Goal: Transaction & Acquisition: Book appointment/travel/reservation

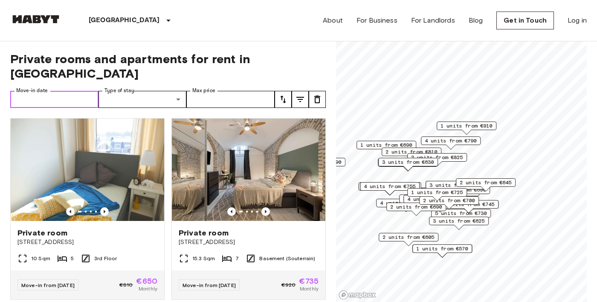
click at [74, 91] on input "Move-in date" at bounding box center [54, 99] width 88 height 17
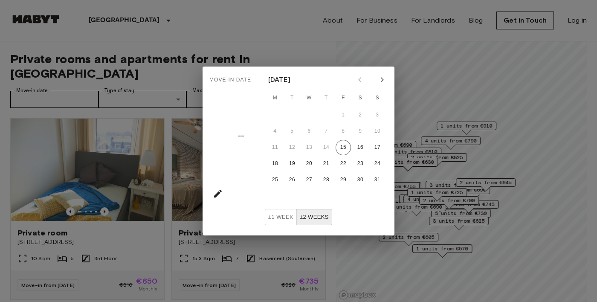
click at [382, 82] on icon "Next month" at bounding box center [382, 80] width 10 height 10
click at [276, 146] on button "15" at bounding box center [274, 147] width 15 height 15
type input "**********"
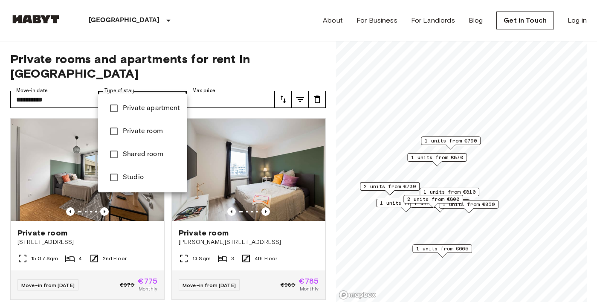
click at [179, 84] on div at bounding box center [298, 151] width 597 height 302
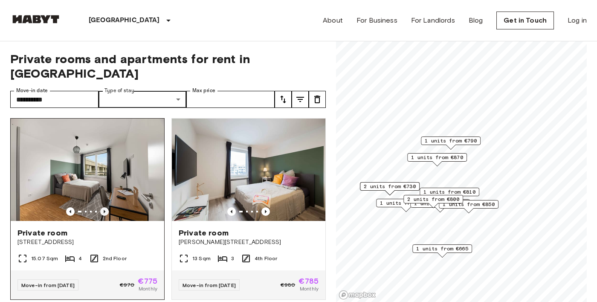
click at [104, 210] on icon "Previous image" at bounding box center [105, 211] width 2 height 3
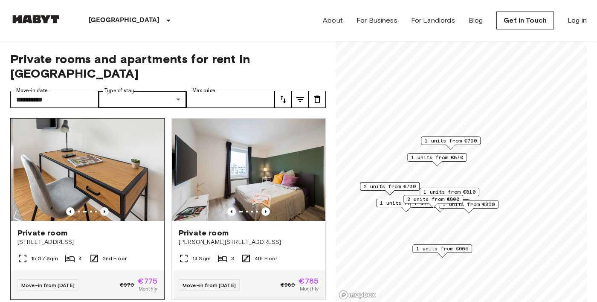
click at [106, 207] on icon "Previous image" at bounding box center [104, 211] width 9 height 9
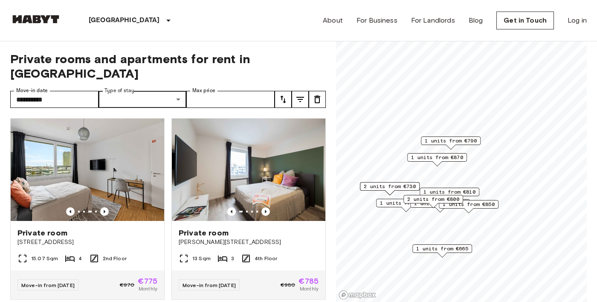
click at [303, 94] on icon "tune" at bounding box center [300, 99] width 10 height 10
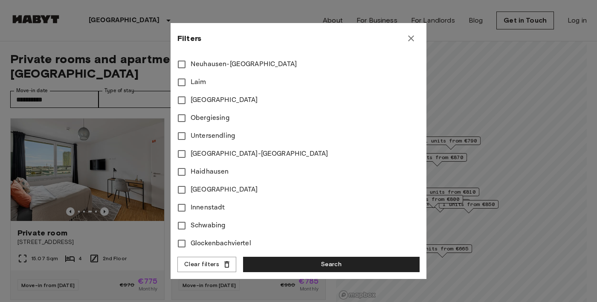
scroll to position [327, 0]
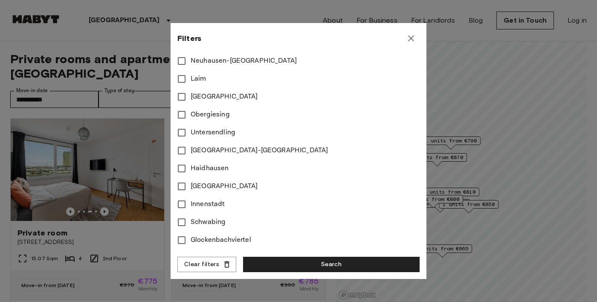
click at [224, 186] on span "[GEOGRAPHIC_DATA]" at bounding box center [223, 186] width 67 height 10
type input "***"
click at [314, 268] on button "Search" at bounding box center [331, 265] width 176 height 16
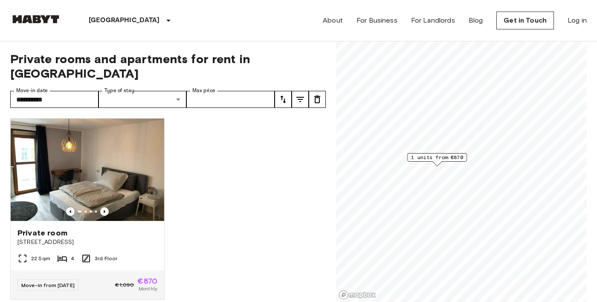
click at [304, 94] on icon "tune" at bounding box center [300, 99] width 10 height 10
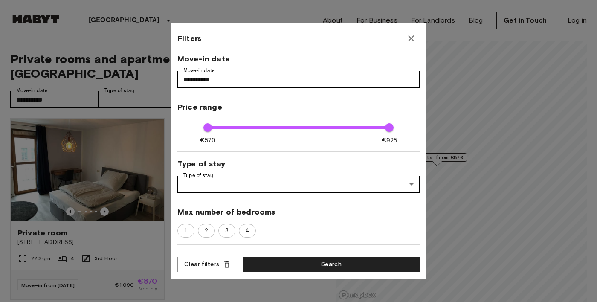
click at [413, 40] on icon "button" at bounding box center [411, 38] width 6 height 6
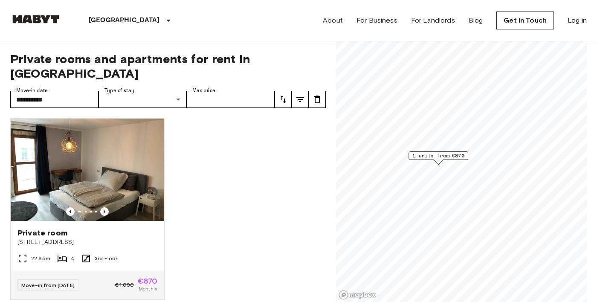
click at [305, 91] on button "tune" at bounding box center [299, 99] width 17 height 17
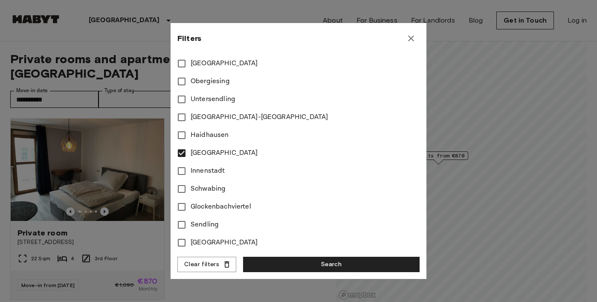
scroll to position [360, 0]
type input "***"
click at [329, 263] on button "Search" at bounding box center [331, 265] width 176 height 16
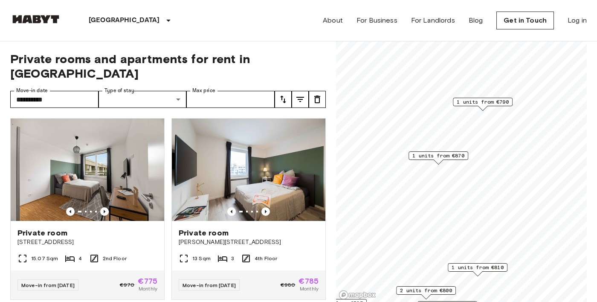
click at [286, 94] on icon "tune" at bounding box center [283, 99] width 10 height 10
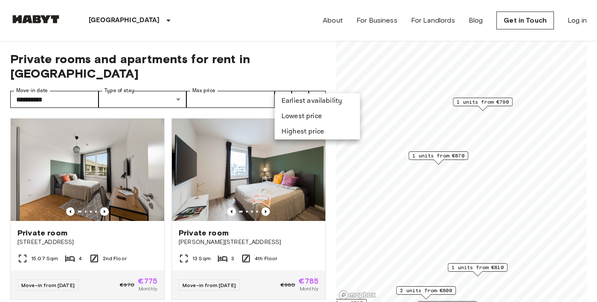
click at [326, 116] on li "Lowest price" at bounding box center [316, 116] width 85 height 15
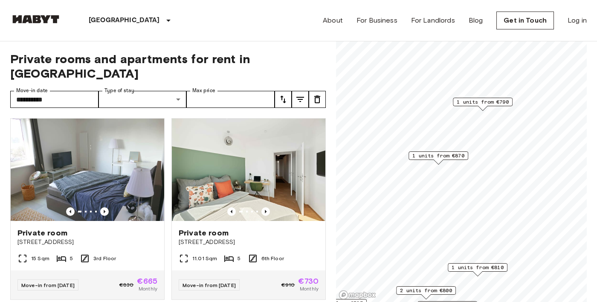
click at [455, 152] on span "1 units from €870" at bounding box center [438, 156] width 52 height 8
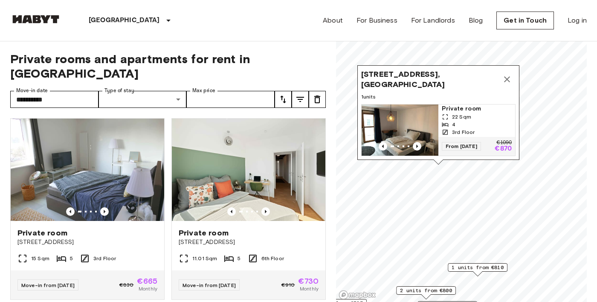
click at [510, 78] on icon "Map marker" at bounding box center [507, 79] width 10 height 10
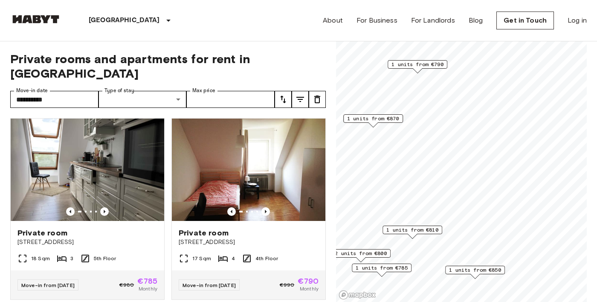
click at [437, 61] on span "1 units from €790" at bounding box center [417, 65] width 52 height 8
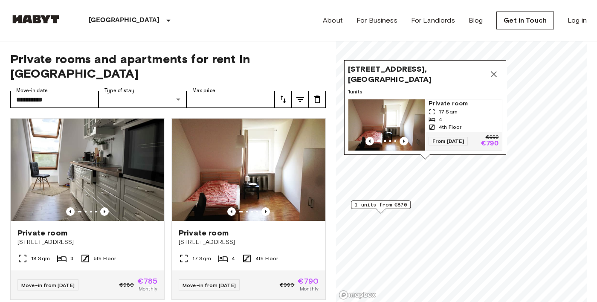
click at [497, 74] on icon "Map marker" at bounding box center [493, 74] width 10 height 10
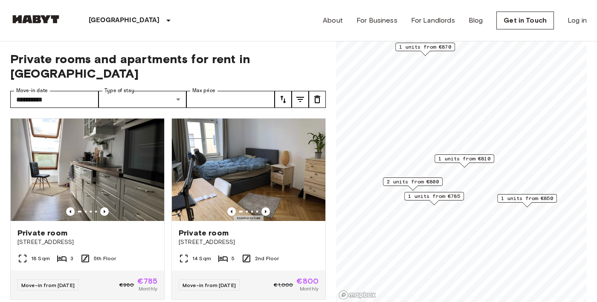
click at [486, 159] on span "1 units from €810" at bounding box center [464, 159] width 52 height 8
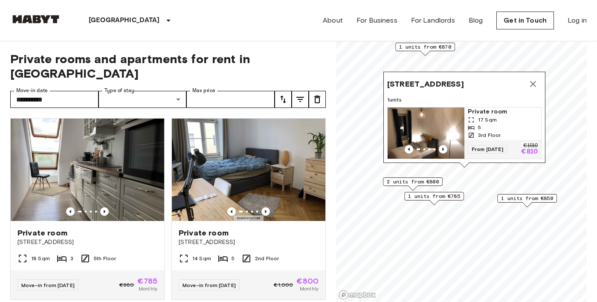
click at [533, 81] on icon "Map marker" at bounding box center [533, 84] width 10 height 10
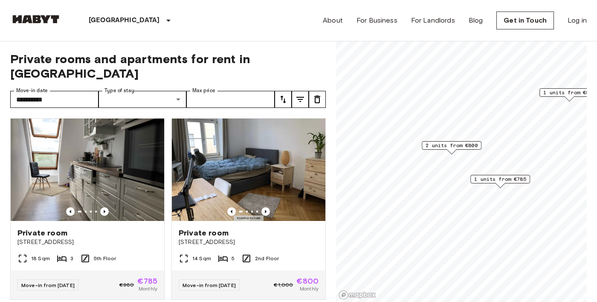
click at [467, 144] on span "2 units from €800" at bounding box center [451, 145] width 52 height 8
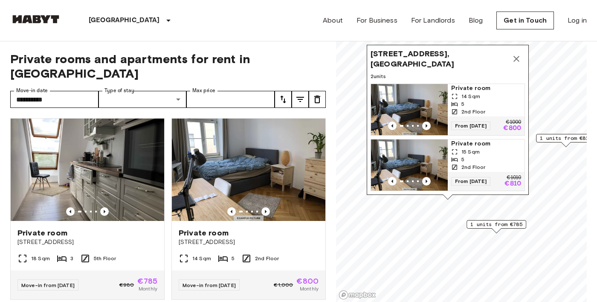
click at [516, 61] on icon "Map marker" at bounding box center [516, 59] width 10 height 10
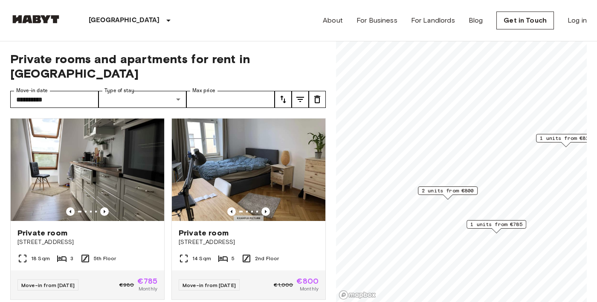
click at [466, 192] on span "2 units from €800" at bounding box center [447, 191] width 52 height 8
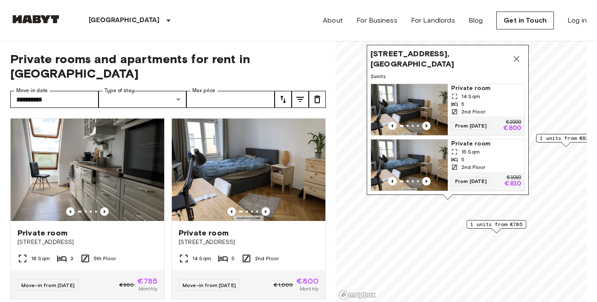
click at [426, 126] on icon "Previous image" at bounding box center [426, 125] width 2 height 3
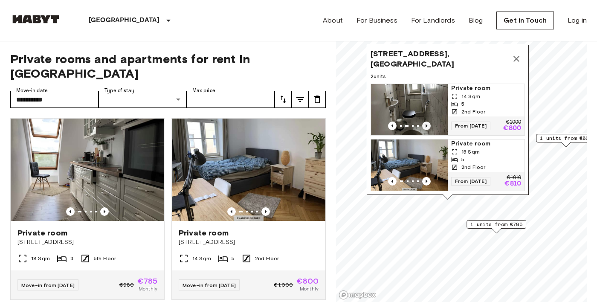
click at [426, 125] on icon "Previous image" at bounding box center [426, 125] width 2 height 3
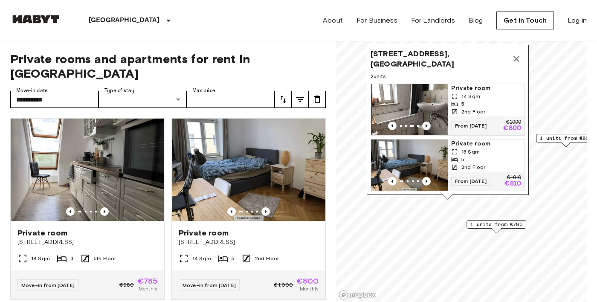
click at [426, 121] on icon "Previous image" at bounding box center [426, 125] width 9 height 9
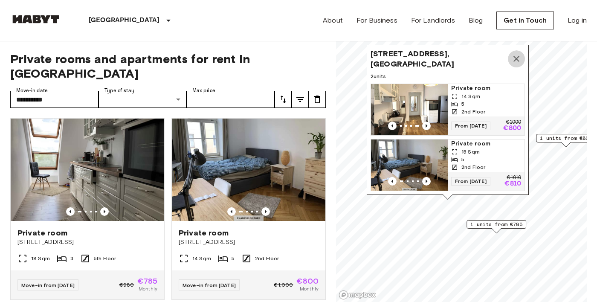
click at [516, 60] on icon "Map marker" at bounding box center [516, 59] width 10 height 10
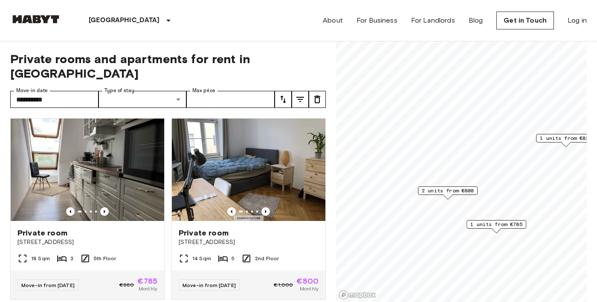
click at [499, 224] on span "1 units from €785" at bounding box center [496, 224] width 52 height 8
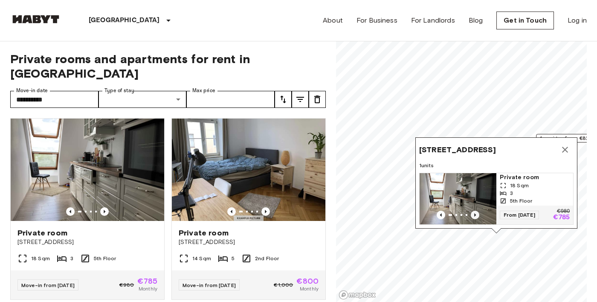
click at [475, 215] on icon "Previous image" at bounding box center [475, 214] width 2 height 3
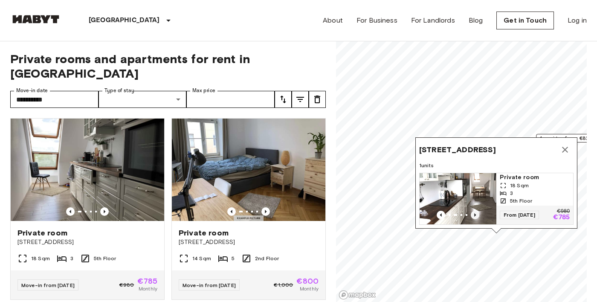
click at [475, 215] on icon "Previous image" at bounding box center [475, 214] width 2 height 3
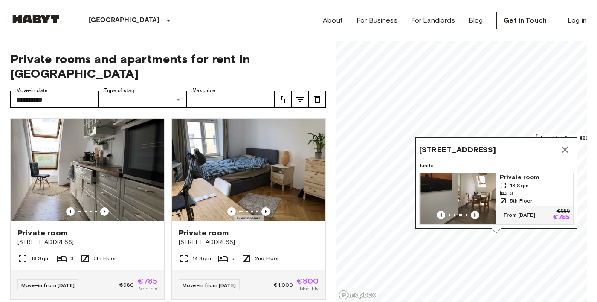
click at [475, 215] on icon "Previous image" at bounding box center [475, 214] width 2 height 3
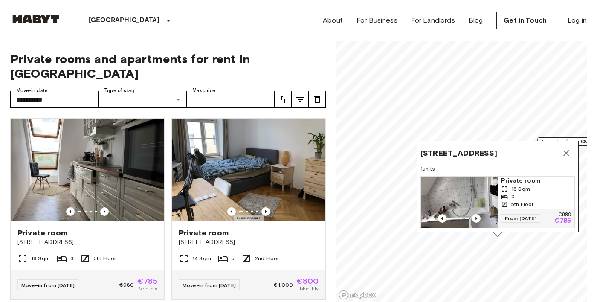
click at [568, 153] on icon "Map marker" at bounding box center [566, 153] width 10 height 10
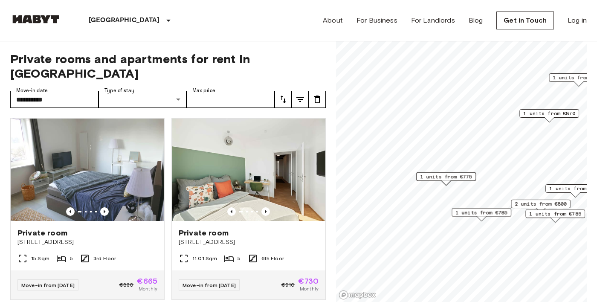
click at [464, 177] on span "1 units from €775" at bounding box center [446, 177] width 52 height 8
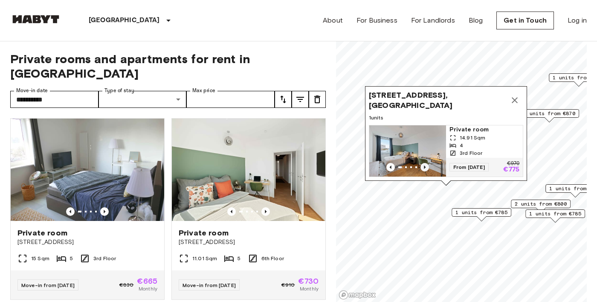
click at [424, 167] on icon "Previous image" at bounding box center [425, 166] width 2 height 3
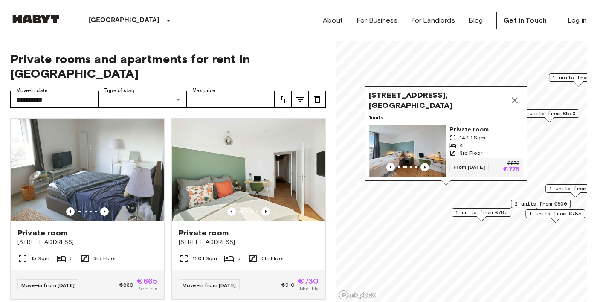
click at [428, 168] on icon "Previous image" at bounding box center [424, 167] width 9 height 9
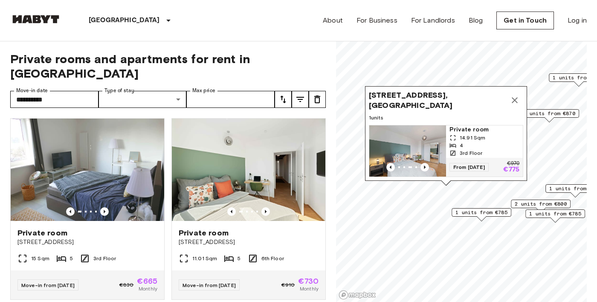
click at [518, 100] on icon "Map marker" at bounding box center [514, 100] width 10 height 10
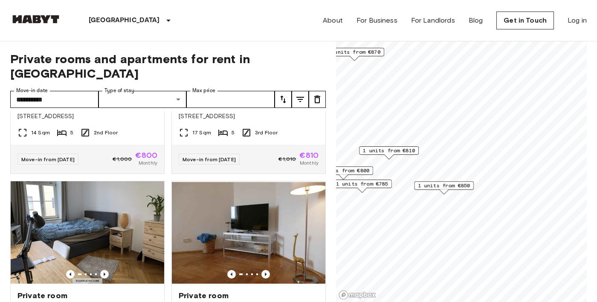
scroll to position [314, 0]
